Goal: Task Accomplishment & Management: Manage account settings

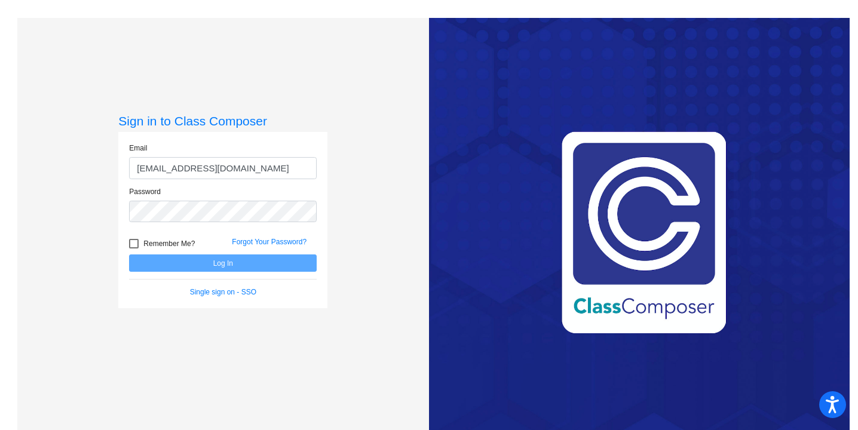
type input "[EMAIL_ADDRESS][DOMAIN_NAME]"
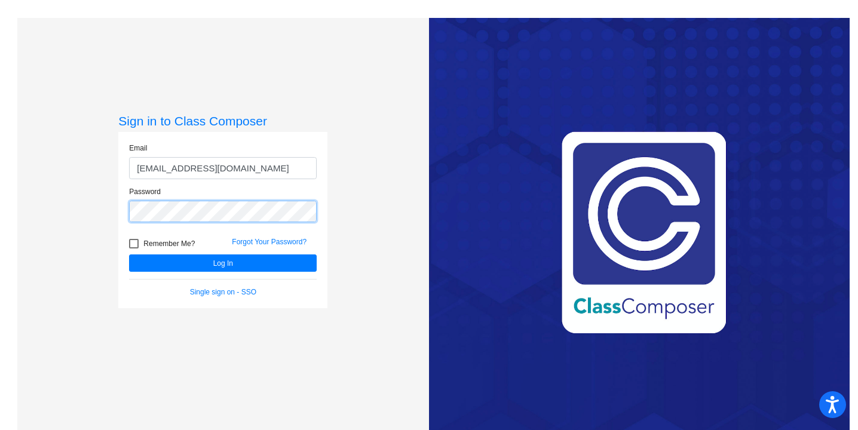
click at [129, 255] on button "Log In" at bounding box center [223, 263] width 188 height 17
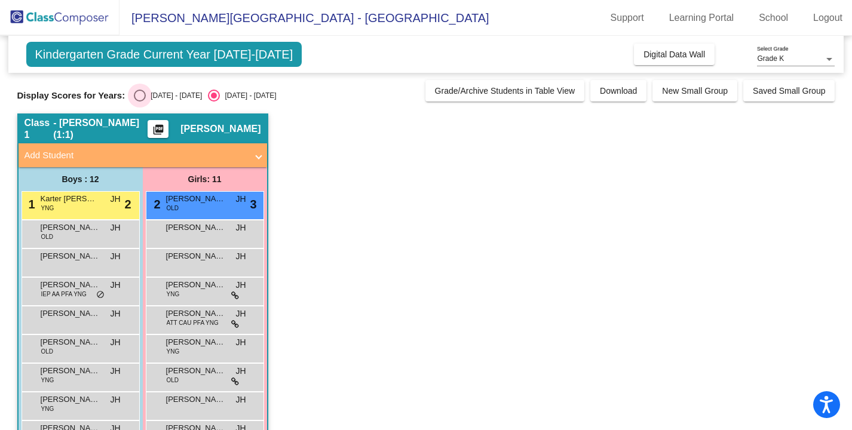
click at [142, 95] on div "Select an option" at bounding box center [140, 96] width 12 height 12
click at [140, 102] on input "[DATE] - [DATE]" at bounding box center [139, 102] width 1 height 1
radio input "true"
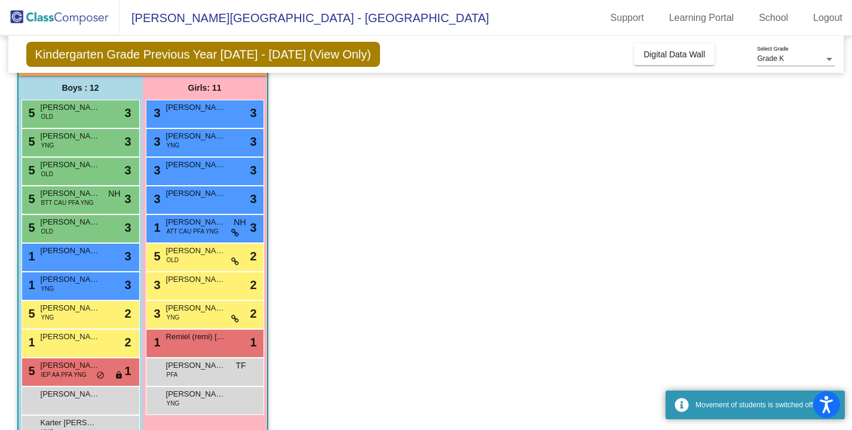
scroll to position [92, 0]
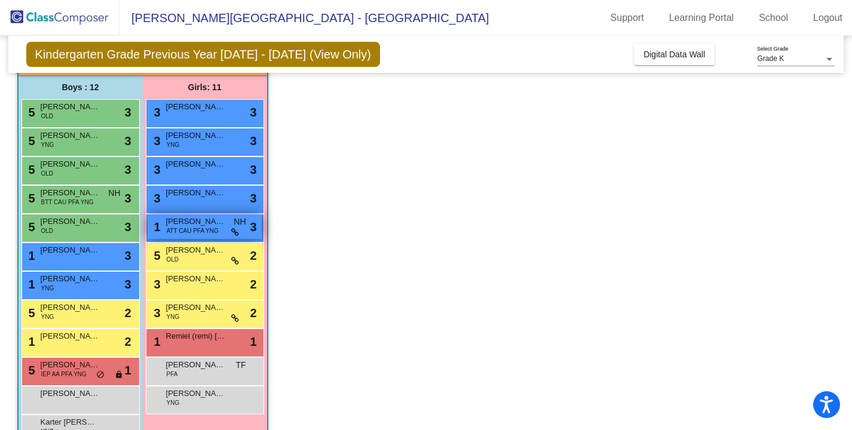
click at [200, 234] on span "ATT CAU PFA YNG" at bounding box center [193, 230] width 52 height 9
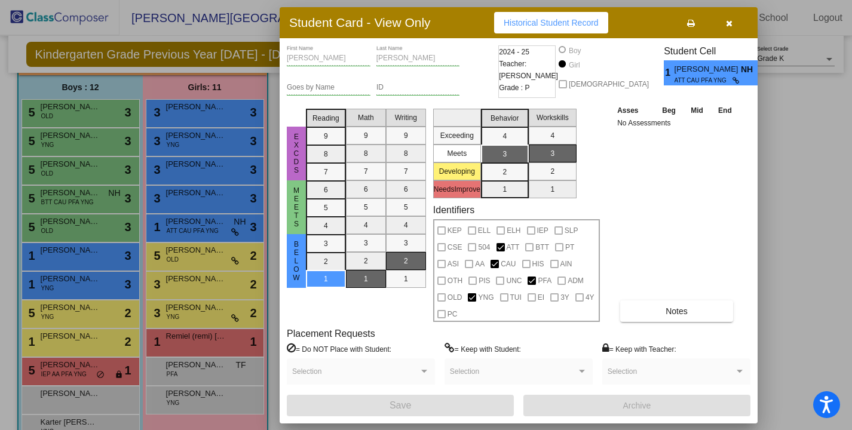
click at [747, 19] on button "button" at bounding box center [729, 23] width 38 height 22
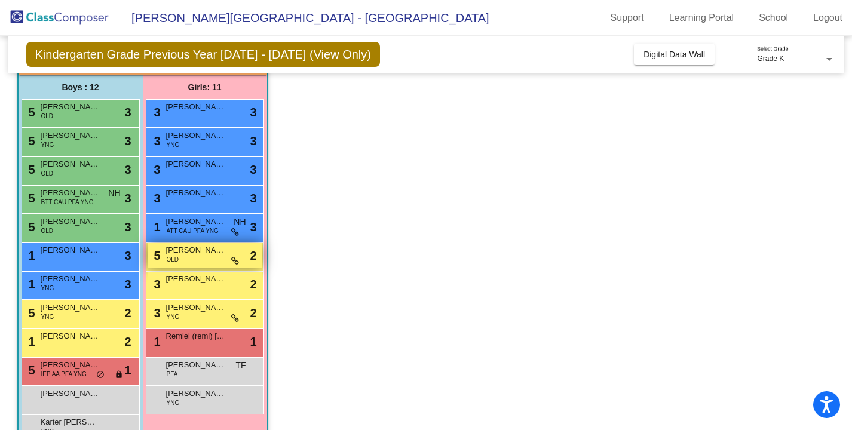
click at [222, 258] on div "5 [PERSON_NAME] OLD lock do_not_disturb_alt 2" at bounding box center [205, 255] width 114 height 24
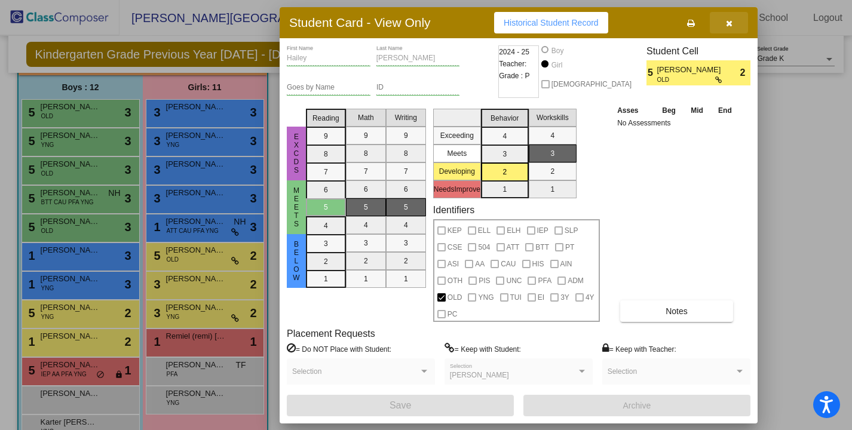
click at [730, 24] on icon "button" at bounding box center [729, 23] width 7 height 8
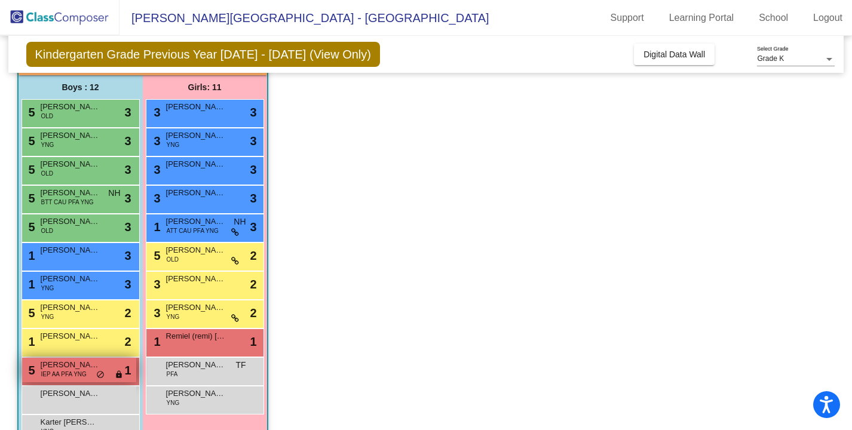
click at [108, 378] on div "5 [PERSON_NAME] IEP AA PFA YNG lock do_not_disturb_alt 1" at bounding box center [79, 370] width 114 height 24
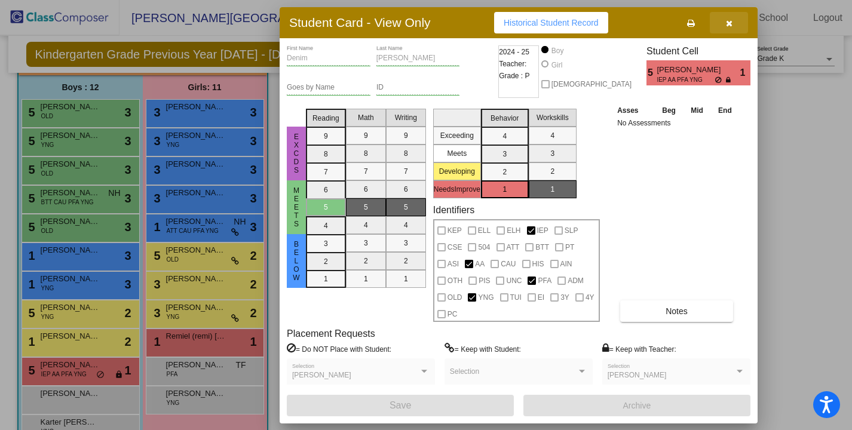
click at [731, 26] on icon "button" at bounding box center [729, 23] width 7 height 8
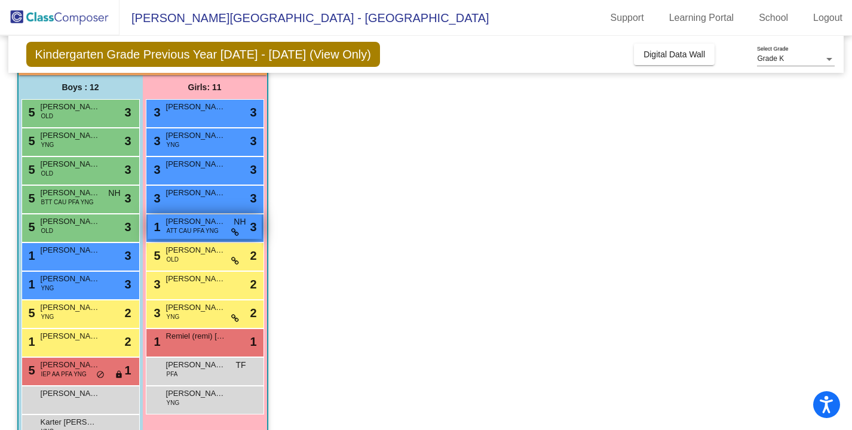
click at [237, 232] on icon at bounding box center [235, 232] width 8 height 8
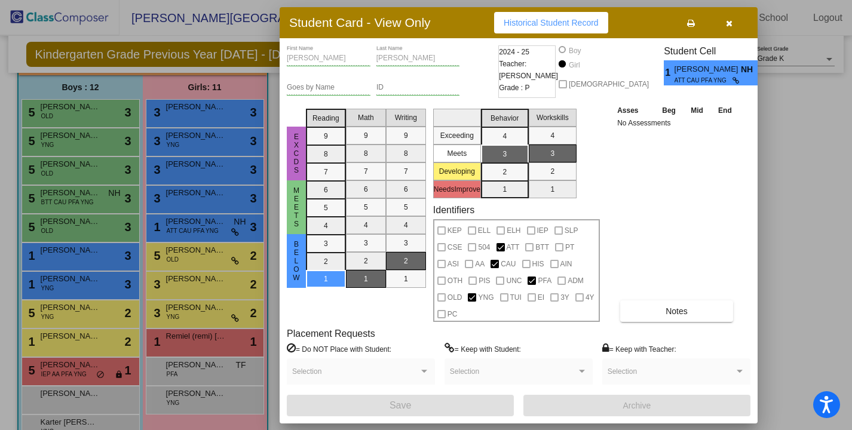
click at [577, 375] on div at bounding box center [582, 371] width 11 height 8
click at [739, 23] on button "button" at bounding box center [729, 23] width 38 height 22
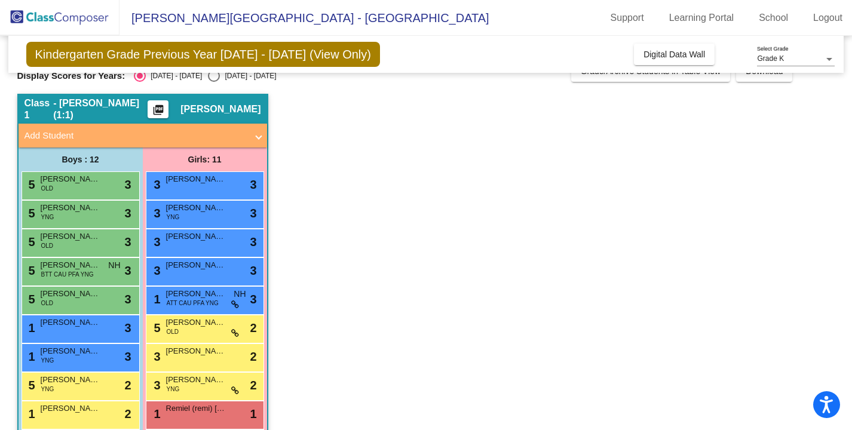
scroll to position [6, 0]
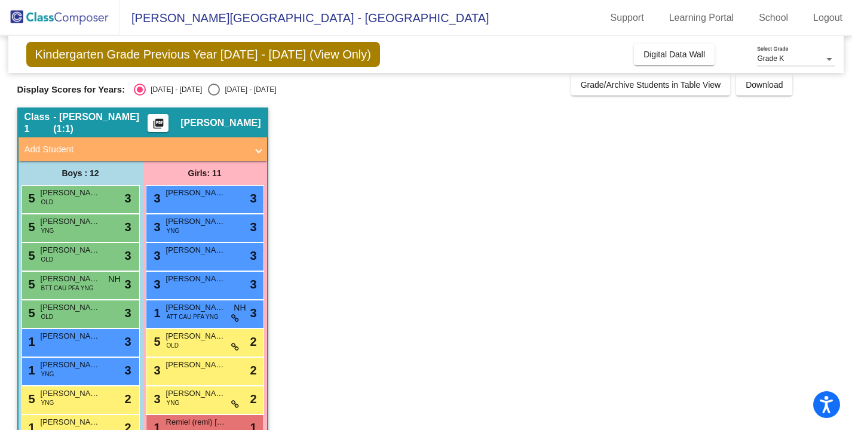
click at [195, 82] on div "Display Scores for Years: [DATE] - [DATE] [DATE] - [DATE] Grade/Archive Student…" at bounding box center [426, 85] width 818 height 22
click at [208, 87] on div "Select an option" at bounding box center [214, 90] width 12 height 12
click at [213, 96] on input "[DATE] - [DATE]" at bounding box center [213, 96] width 1 height 1
radio input "true"
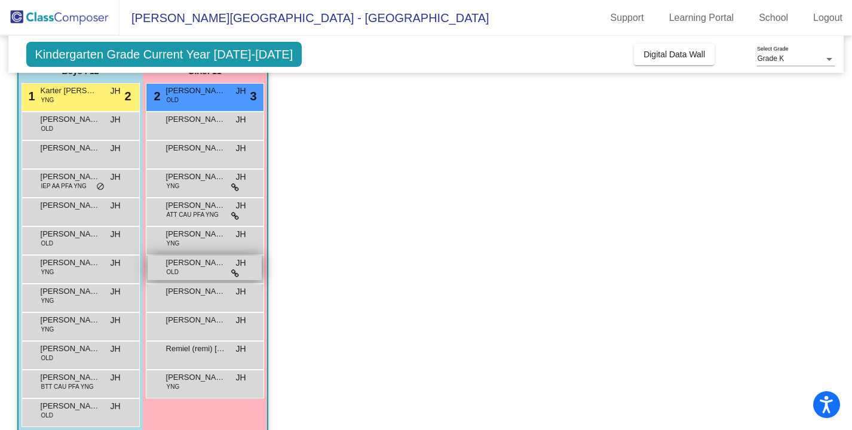
scroll to position [109, 0]
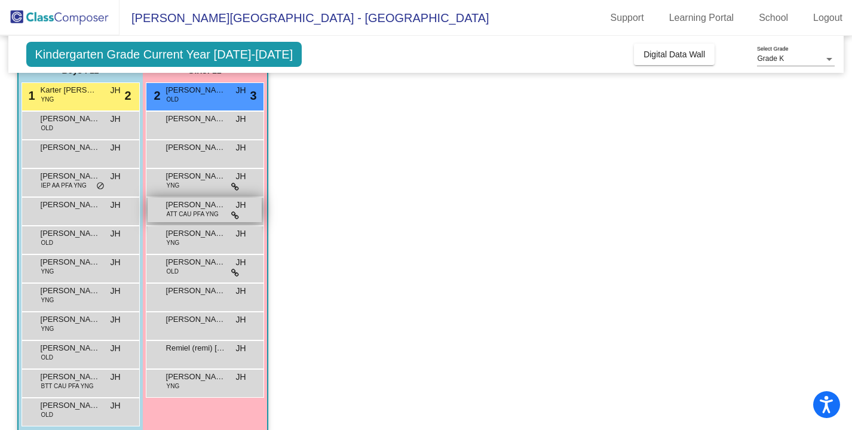
click at [216, 212] on span "ATT CAU PFA YNG" at bounding box center [193, 214] width 52 height 9
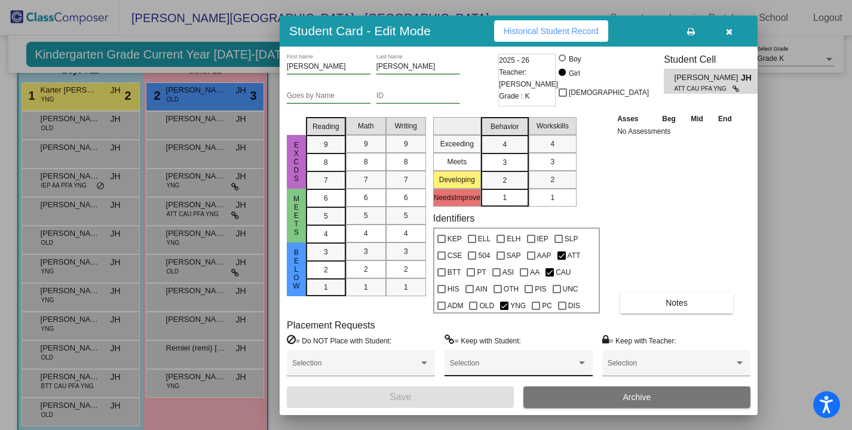
click at [489, 359] on div "Selection" at bounding box center [518, 367] width 137 height 22
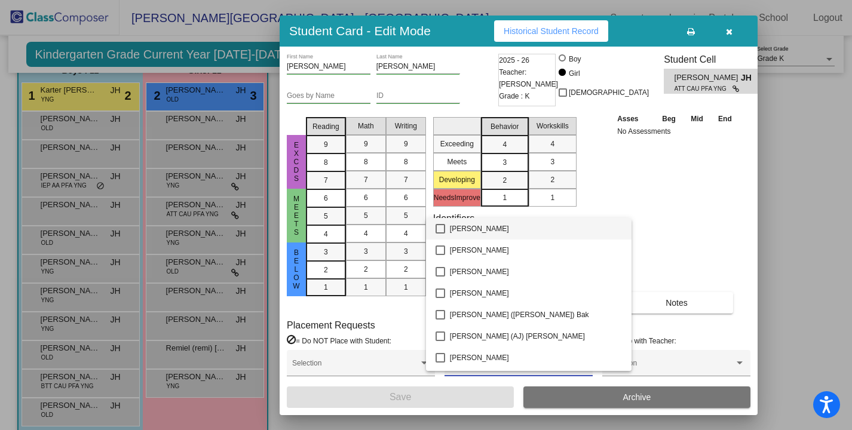
click at [668, 217] on div at bounding box center [426, 215] width 852 height 430
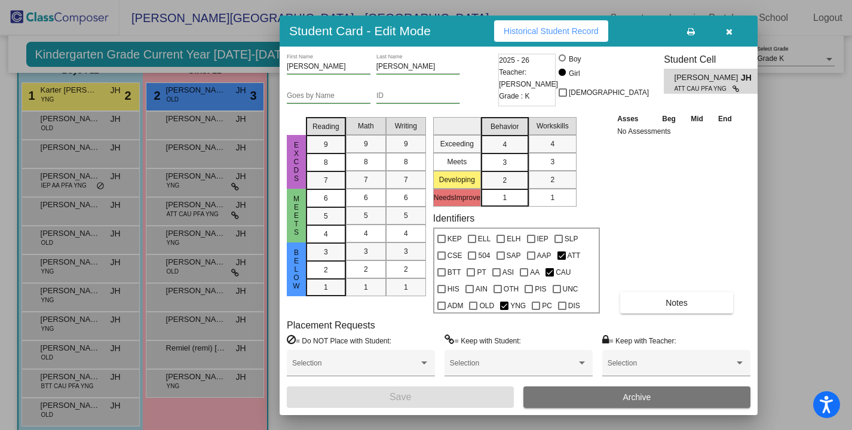
click at [730, 30] on icon "button" at bounding box center [729, 31] width 7 height 8
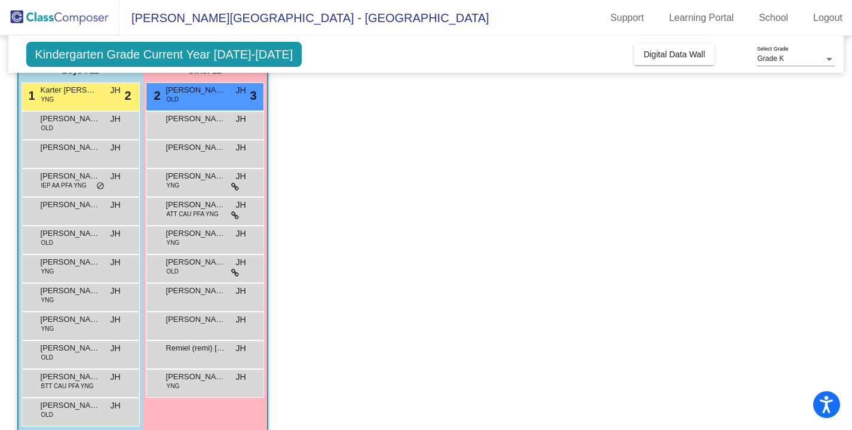
scroll to position [0, 0]
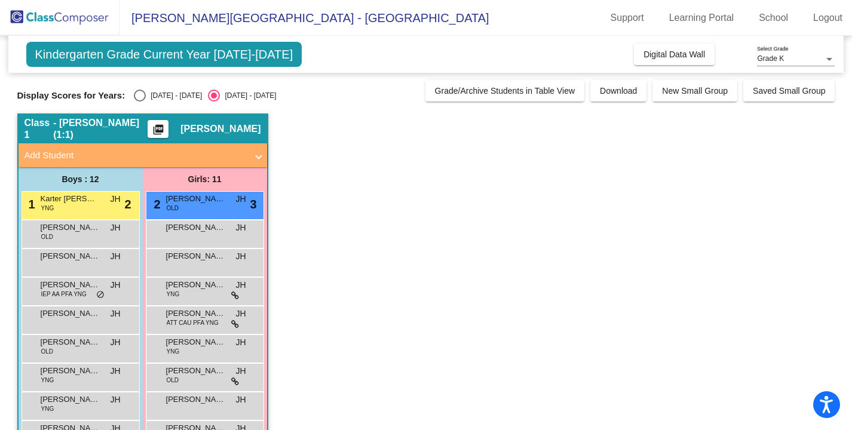
click at [136, 96] on div "Select an option" at bounding box center [140, 96] width 12 height 12
click at [139, 102] on input "[DATE] - [DATE]" at bounding box center [139, 102] width 1 height 1
radio input "true"
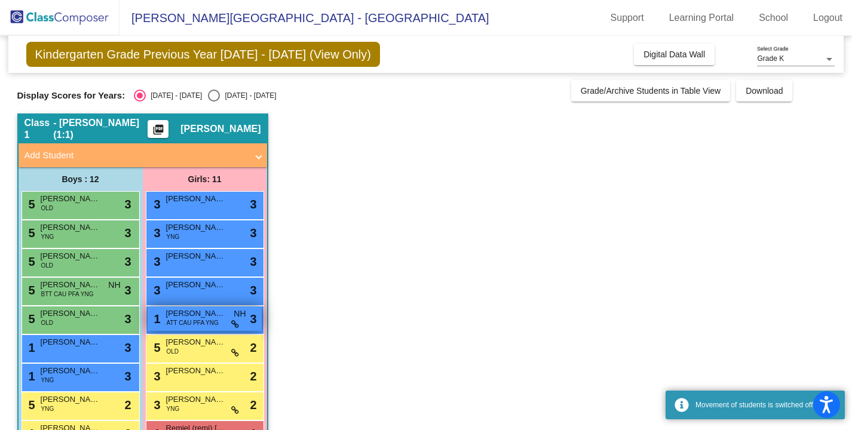
click at [199, 322] on span "ATT CAU PFA YNG" at bounding box center [193, 322] width 52 height 9
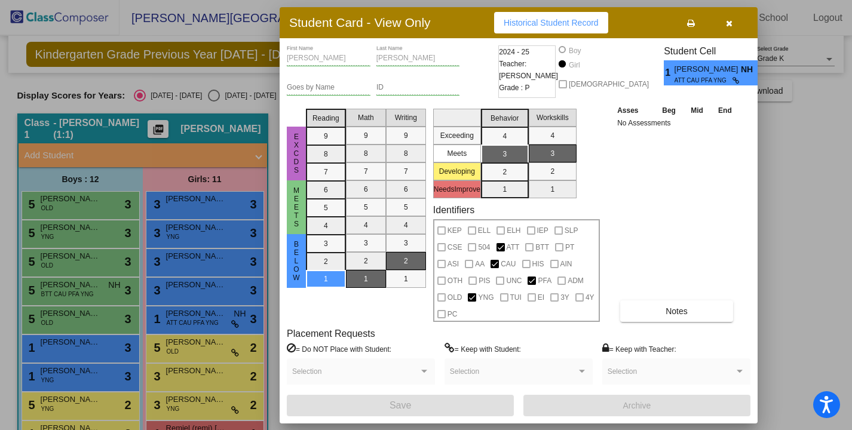
click at [505, 374] on span at bounding box center [513, 376] width 127 height 8
click at [730, 24] on icon "button" at bounding box center [729, 23] width 7 height 8
